Goal: Communication & Community: Answer question/provide support

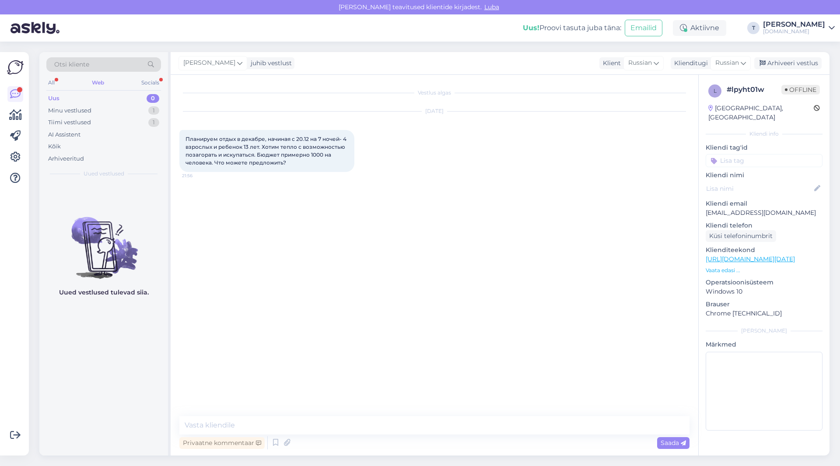
click at [85, 99] on div "Uus 0" at bounding box center [103, 98] width 115 height 12
click at [85, 106] on div "Minu vestlused" at bounding box center [69, 110] width 43 height 9
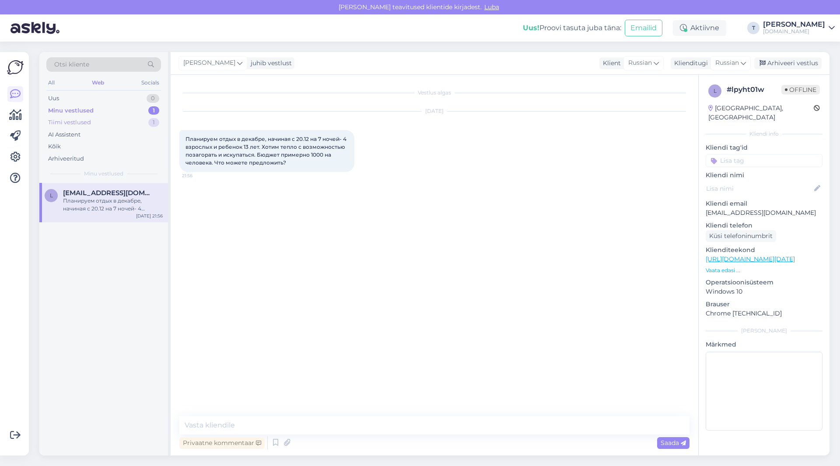
click at [88, 121] on div "Tiimi vestlused" at bounding box center [69, 122] width 43 height 9
click at [87, 108] on div "Minu vestlused" at bounding box center [69, 110] width 43 height 9
click at [285, 209] on div "Vestlus algas [DATE] Планируем отдых в декабре, начиная с 20.12 на 7 ночей- 4 в…" at bounding box center [438, 246] width 518 height 325
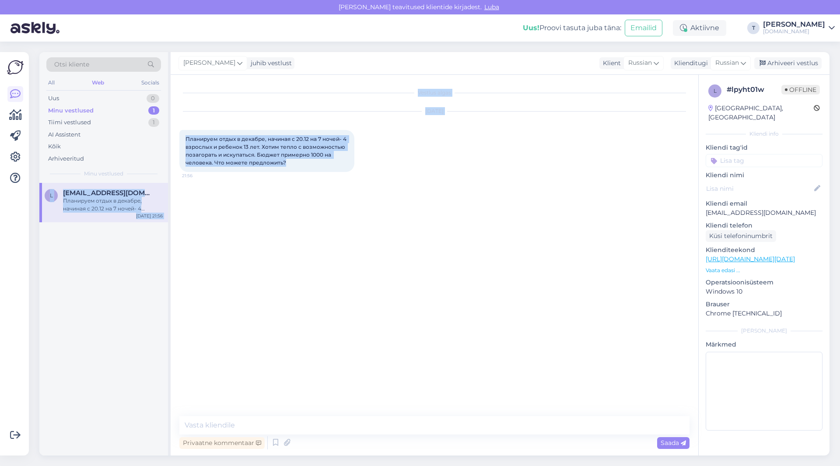
drag, startPoint x: 289, startPoint y: 162, endPoint x: 169, endPoint y: 131, distance: 124.1
click at [169, 131] on div "Otsi kliente All Web Socials Uus 0 Minu vestlused 1 Tiimi vestlused 1 AI Assist…" at bounding box center [434, 253] width 790 height 403
click at [287, 200] on div "Vestlus algas [DATE] Планируем отдых в декабре, начиная с 20.12 на 7 ночей- 4 в…" at bounding box center [438, 246] width 518 height 325
drag, startPoint x: 285, startPoint y: 163, endPoint x: 212, endPoint y: 144, distance: 75.3
click at [178, 139] on div "Vestlus algas [DATE] Планируем отдых в декабре, начиная с 20.12 на 7 ночей- 4 в…" at bounding box center [435, 265] width 528 height 381
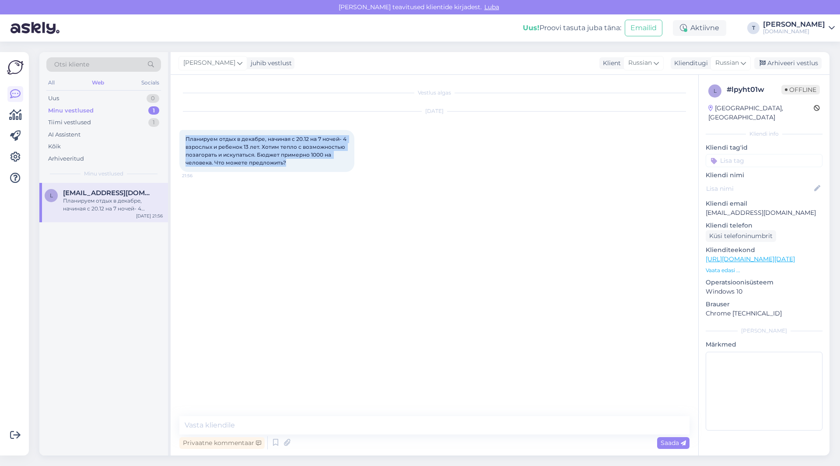
copy span "Планируем отдых в декабре, начиная с 20.12 на 7 ночей- 4 взрослых и ребенок 13 …"
click at [731, 266] on p "Vaata edasi ..." at bounding box center [764, 270] width 117 height 8
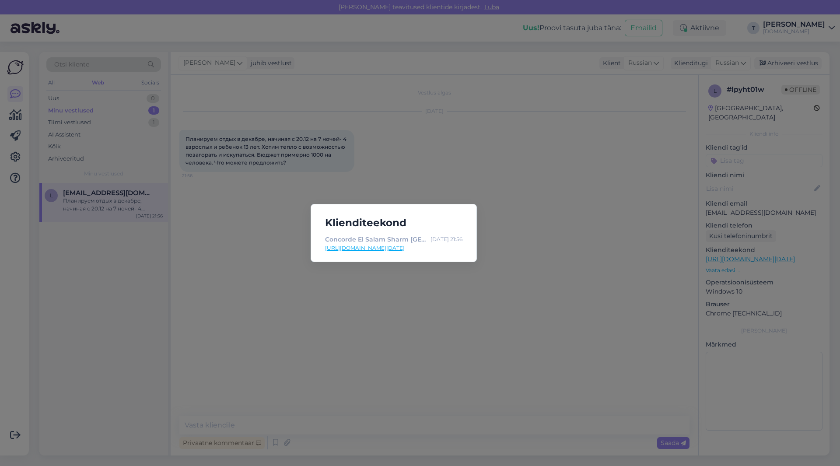
click at [591, 220] on div "Klienditeekond Concorde El Salam Sharm [GEOGRAPHIC_DATA] | Tuusik [DATE] 21:56 …" at bounding box center [420, 233] width 840 height 466
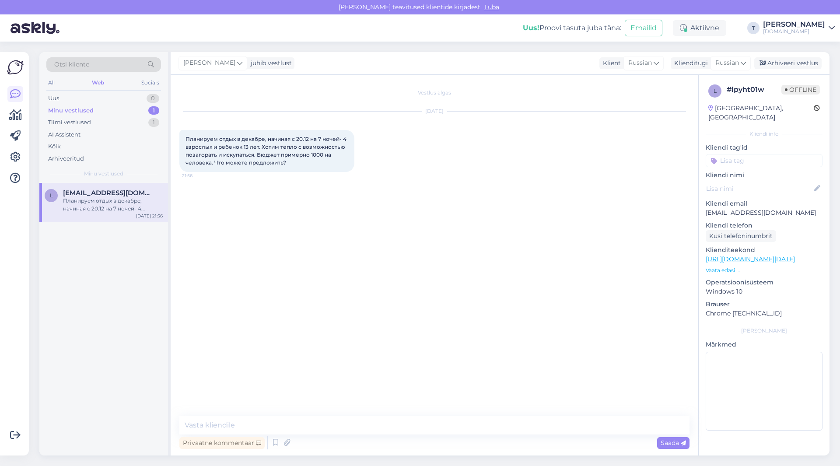
click at [742, 208] on p "[EMAIL_ADDRESS][DOMAIN_NAME]" at bounding box center [764, 212] width 117 height 9
copy p "[EMAIL_ADDRESS][DOMAIN_NAME]"
drag, startPoint x: 348, startPoint y: 424, endPoint x: 346, endPoint y: 419, distance: 5.7
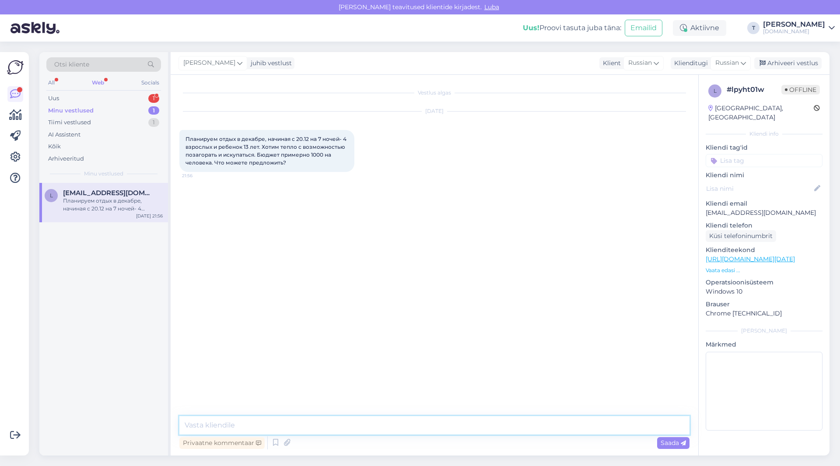
click at [348, 423] on textarea at bounding box center [434, 425] width 510 height 18
type textarea "Доброе утро , я вышлю на почту Вам"
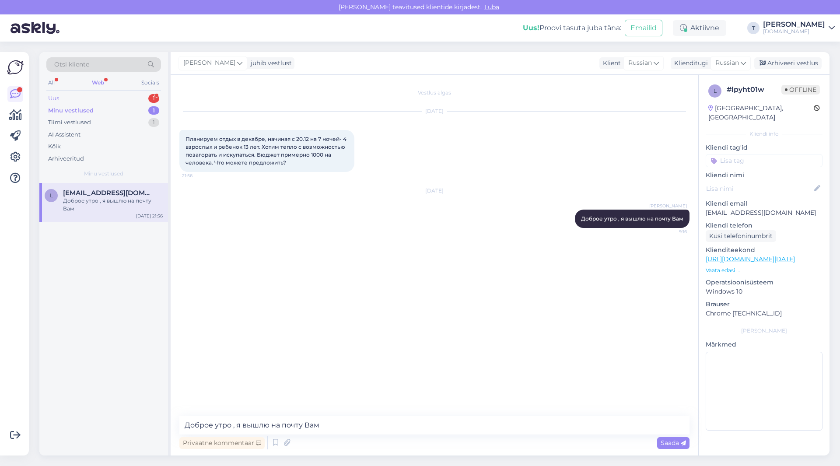
click at [112, 98] on div "Uus 1" at bounding box center [103, 98] width 115 height 12
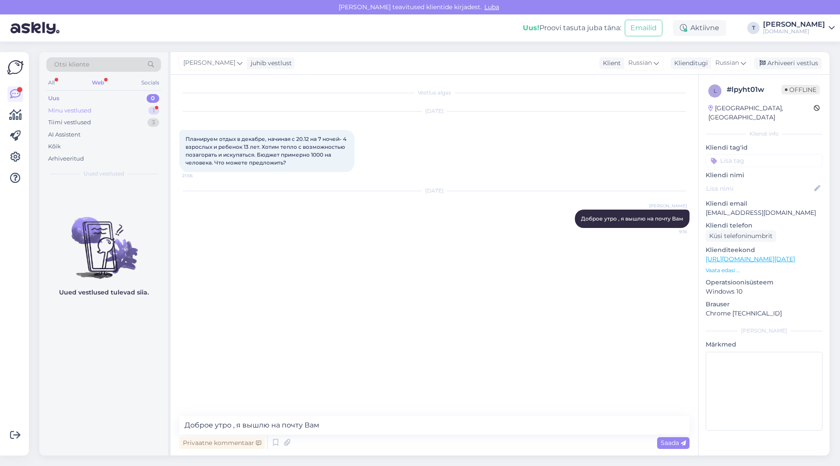
click at [116, 111] on div "Minu vestlused 1" at bounding box center [103, 111] width 115 height 12
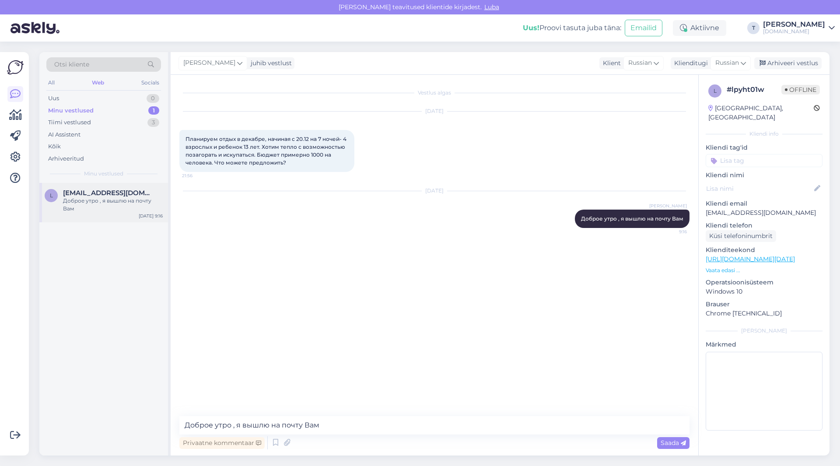
click at [99, 192] on span "[EMAIL_ADDRESS][DOMAIN_NAME]" at bounding box center [108, 193] width 91 height 8
click at [103, 197] on div "Доброе утро , я вышлю на почту Вам" at bounding box center [113, 205] width 100 height 16
click at [123, 108] on div "Minu vestlused 1" at bounding box center [103, 111] width 115 height 12
click at [121, 94] on div "Uus 1" at bounding box center [103, 98] width 115 height 12
click at [117, 108] on div "Minu vestlused 1" at bounding box center [103, 111] width 115 height 12
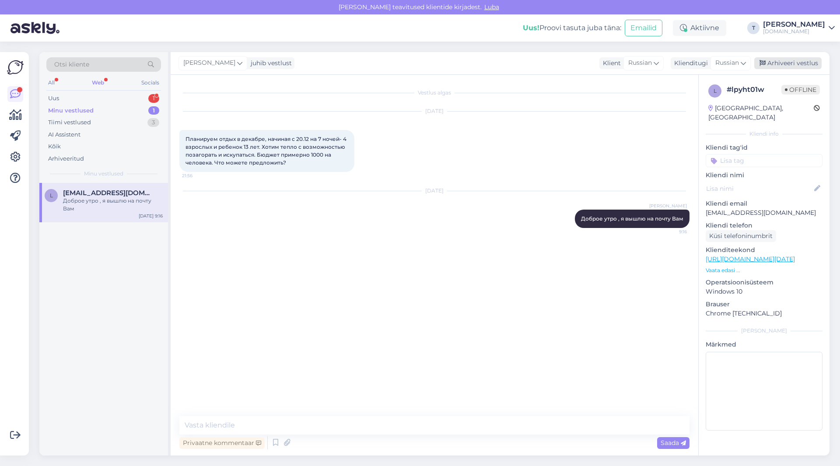
click at [793, 62] on div "Arhiveeri vestlus" at bounding box center [787, 63] width 67 height 12
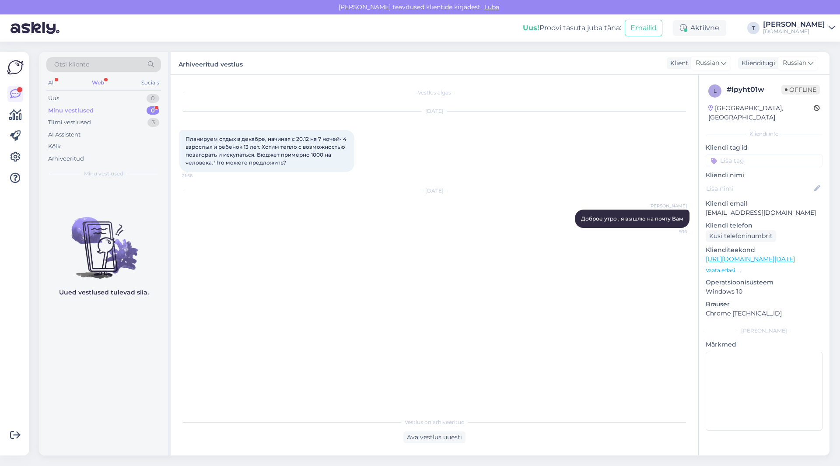
click at [83, 109] on div "Minu vestlused" at bounding box center [70, 110] width 45 height 9
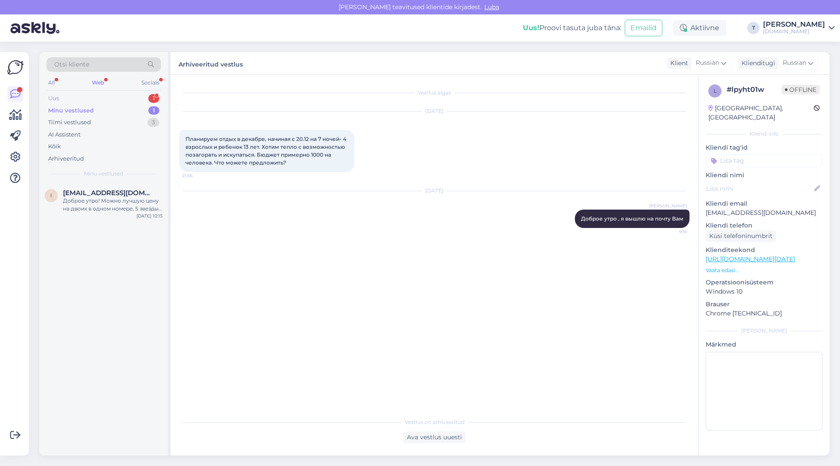
click at [134, 97] on div "Uus 1" at bounding box center [103, 98] width 115 height 12
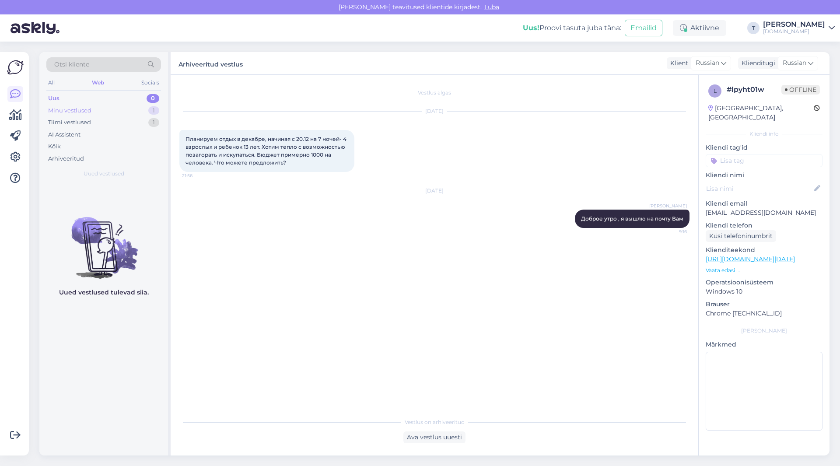
click at [98, 109] on div "Minu vestlused 1" at bounding box center [103, 111] width 115 height 12
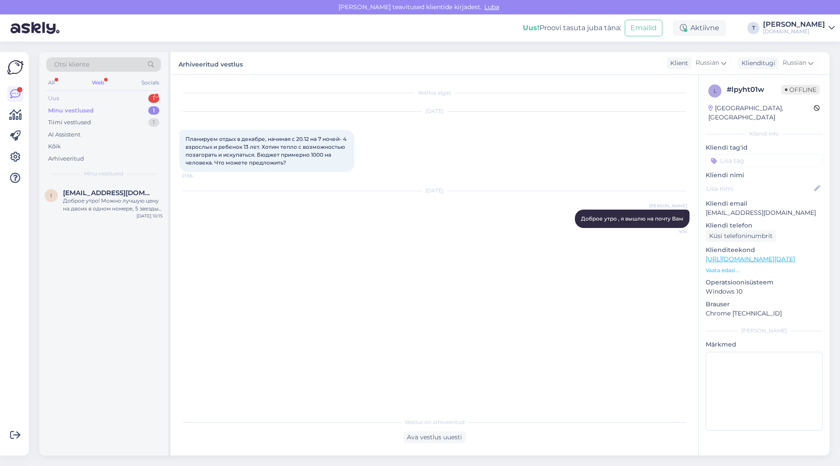
click at [119, 98] on div "Uus 1" at bounding box center [103, 98] width 115 height 12
click at [108, 108] on div "Minu vestlused 1" at bounding box center [103, 111] width 115 height 12
